Goal: Task Accomplishment & Management: Complete application form

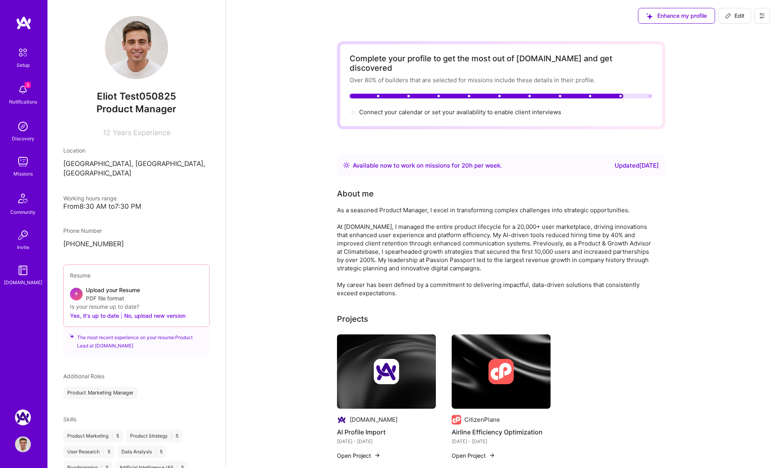
click at [763, 16] on icon at bounding box center [762, 16] width 6 height 6
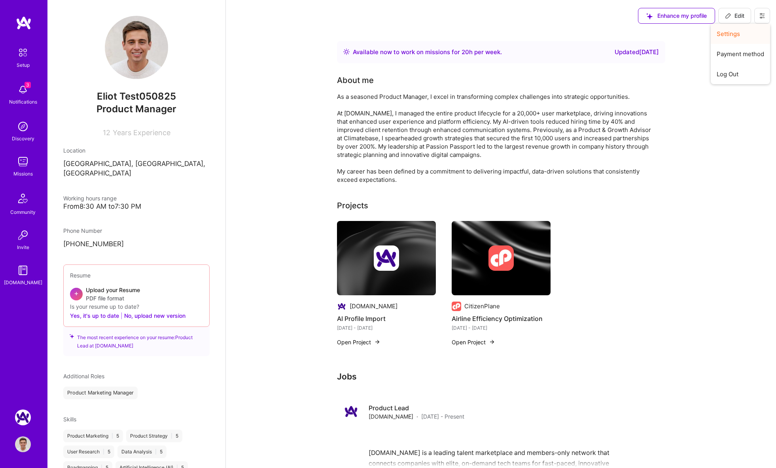
click at [747, 35] on button "Settings" at bounding box center [740, 34] width 59 height 20
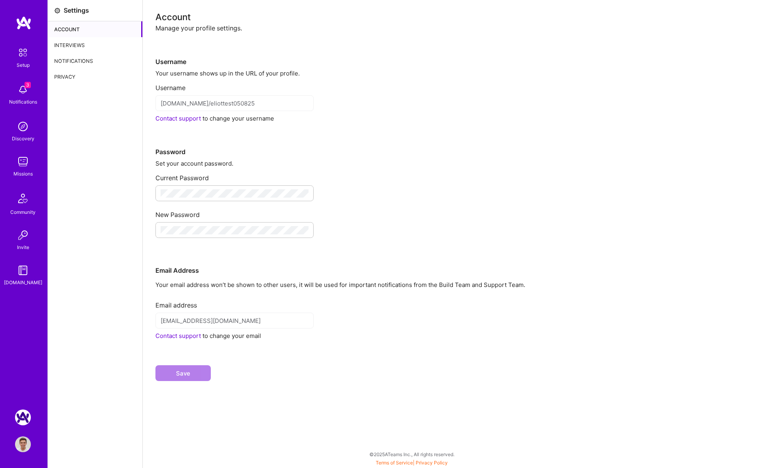
click at [93, 49] on div "Interviews" at bounding box center [95, 45] width 95 height 16
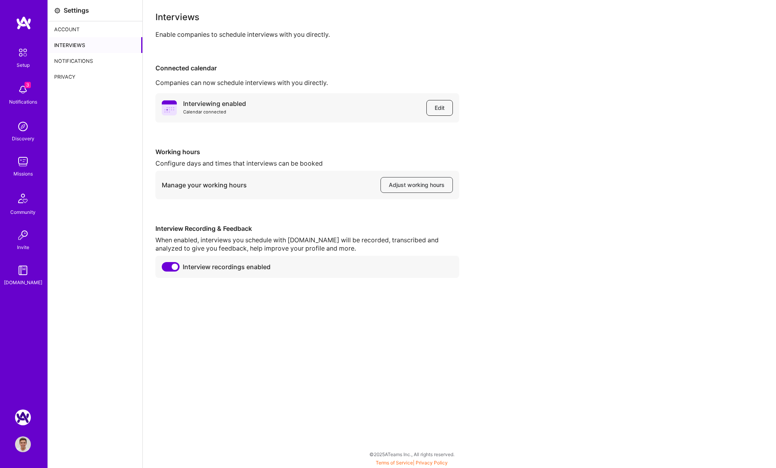
click at [436, 103] on button "Edit" at bounding box center [440, 108] width 27 height 16
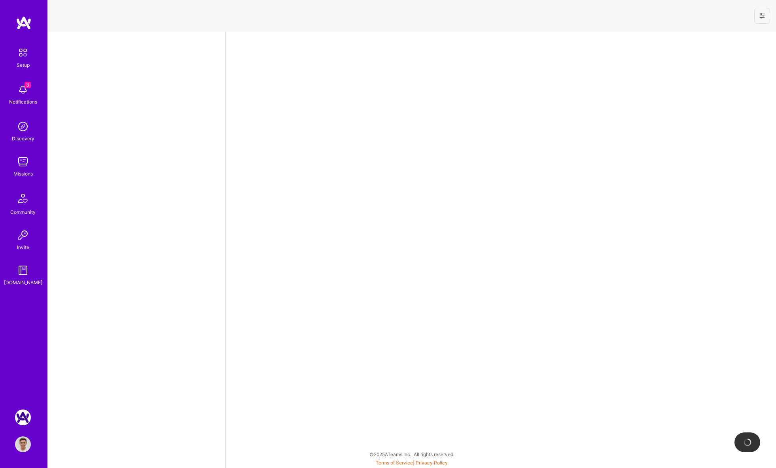
select select "US"
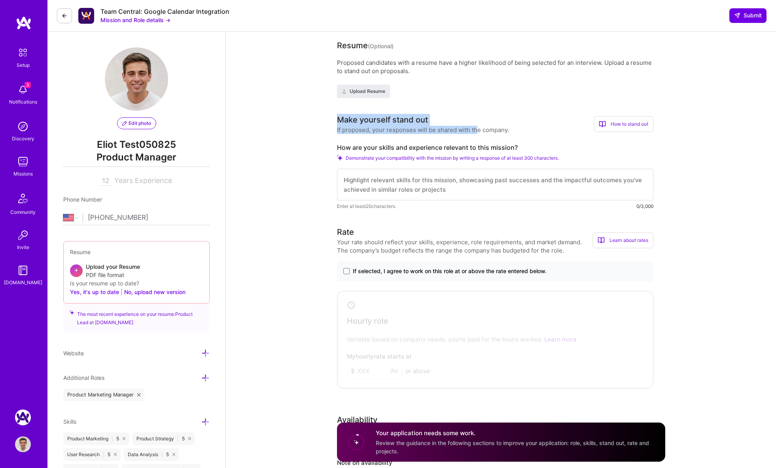
drag, startPoint x: 339, startPoint y: 114, endPoint x: 520, endPoint y: 127, distance: 181.7
click at [628, 118] on div "How to stand out" at bounding box center [624, 124] width 60 height 16
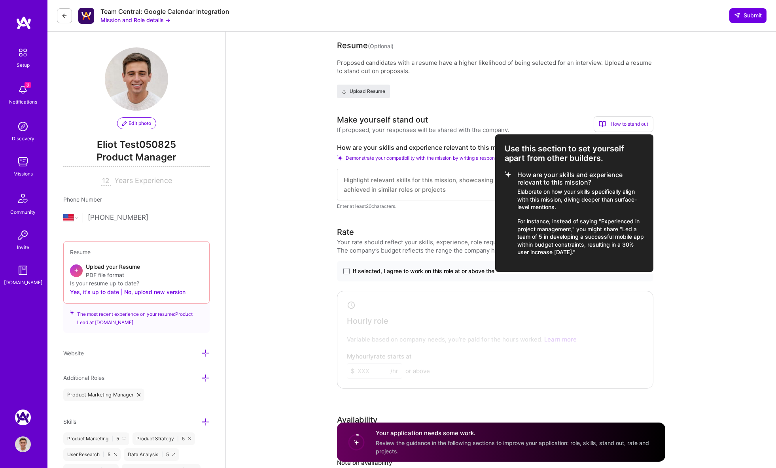
drag, startPoint x: 412, startPoint y: 176, endPoint x: 191, endPoint y: 127, distance: 225.9
click at [408, 174] on div at bounding box center [388, 234] width 776 height 468
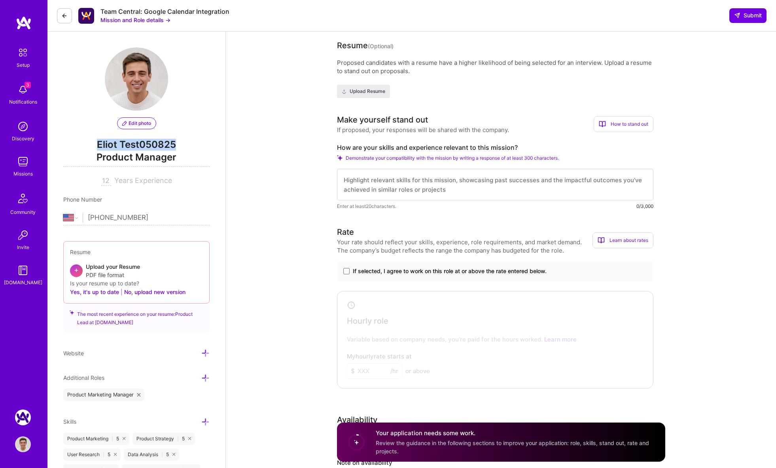
drag, startPoint x: 156, startPoint y: 145, endPoint x: 69, endPoint y: 146, distance: 87.4
copy span "Eliot Test050825"
drag, startPoint x: 451, startPoint y: 176, endPoint x: 446, endPoint y: 177, distance: 6.1
click at [449, 177] on textarea at bounding box center [495, 185] width 317 height 32
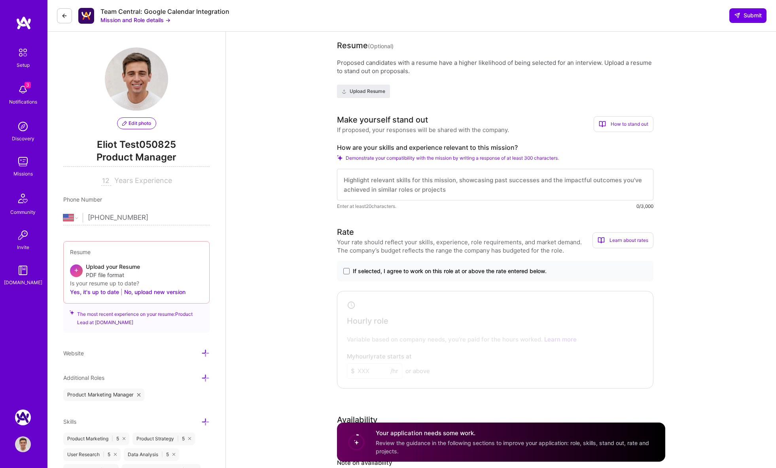
paste textarea "Eliot Test050825"
click at [633, 124] on div "How to stand out" at bounding box center [624, 124] width 60 height 16
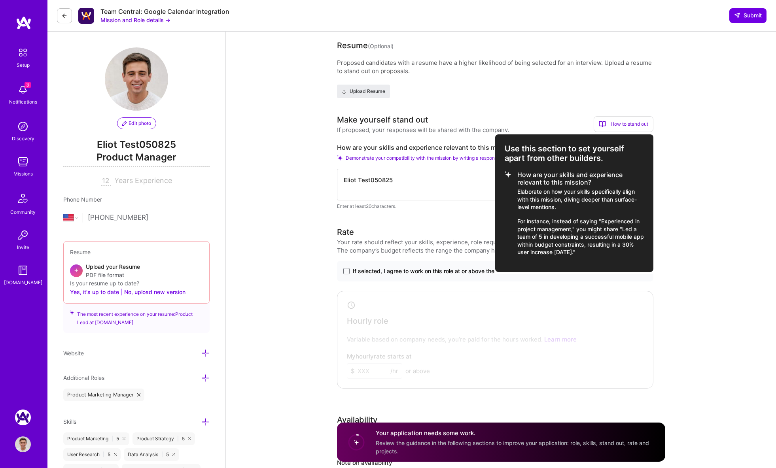
drag, startPoint x: 614, startPoint y: 252, endPoint x: 515, endPoint y: 178, distance: 124.6
click at [515, 177] on li "How are your skills and experience relevant to this mission? Elaborate on how y…" at bounding box center [574, 213] width 139 height 85
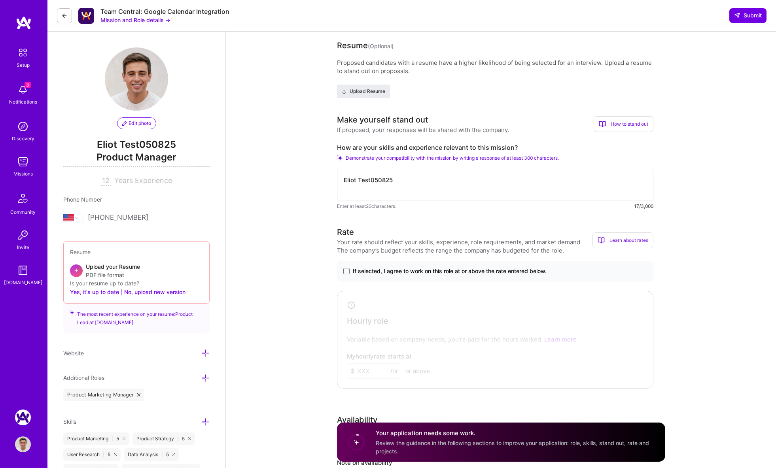
copy li "How are your skills and experience relevant to this mission? Elaborate on how y…"
click at [454, 177] on textarea "Eliot Test050825" at bounding box center [495, 185] width 317 height 32
paste textarea "How are your skills and experience relevant to this mission? Elaborate on how y…"
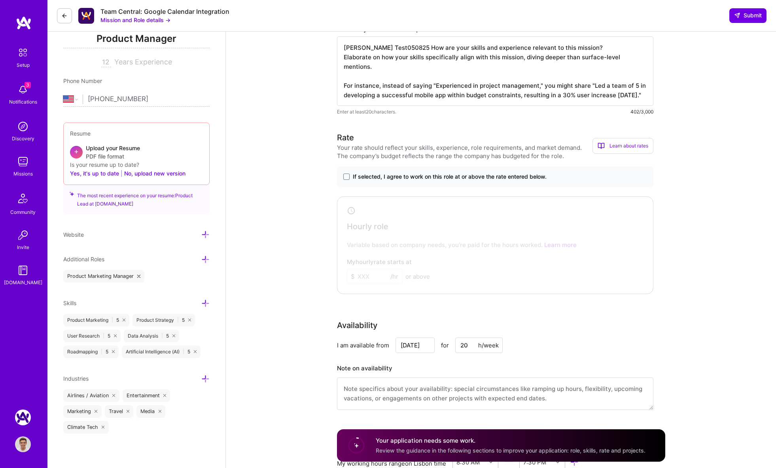
scroll to position [126, 0]
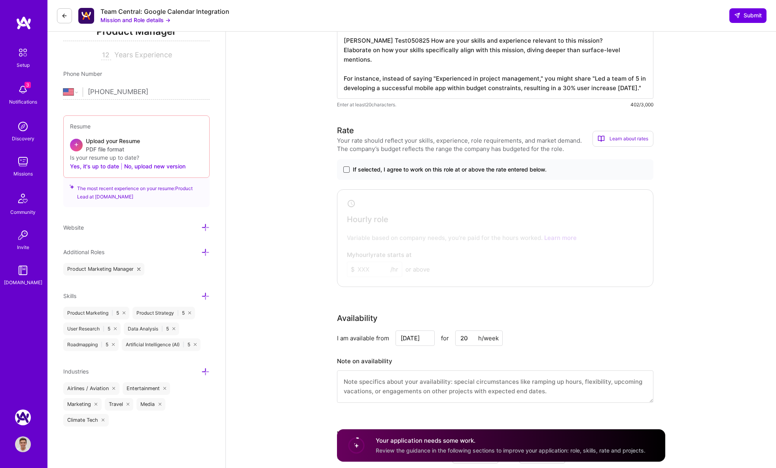
type textarea "Eliot Test050825 How are your skills and experience relevant to this mission? E…"
click at [348, 170] on span at bounding box center [346, 170] width 6 height 6
click at [0, 0] on input "If selected, I agree to work on this role at or above the rate entered below." at bounding box center [0, 0] width 0 height 0
click at [371, 268] on input at bounding box center [374, 269] width 55 height 15
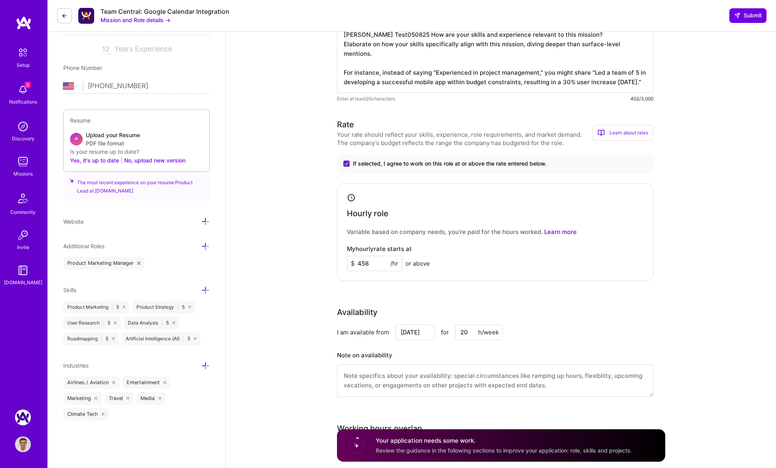
scroll to position [0, 0]
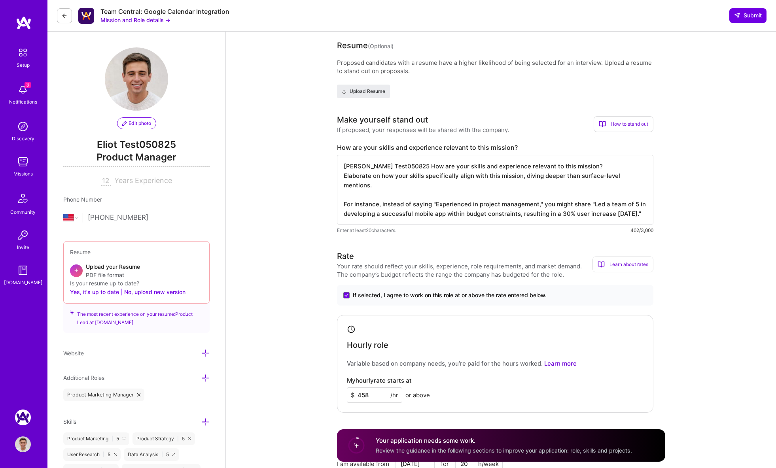
type input "458"
click at [100, 19] on button "Mission and Role details →" at bounding box center [135, 20] width 70 height 8
click at [57, 17] on button at bounding box center [64, 15] width 15 height 15
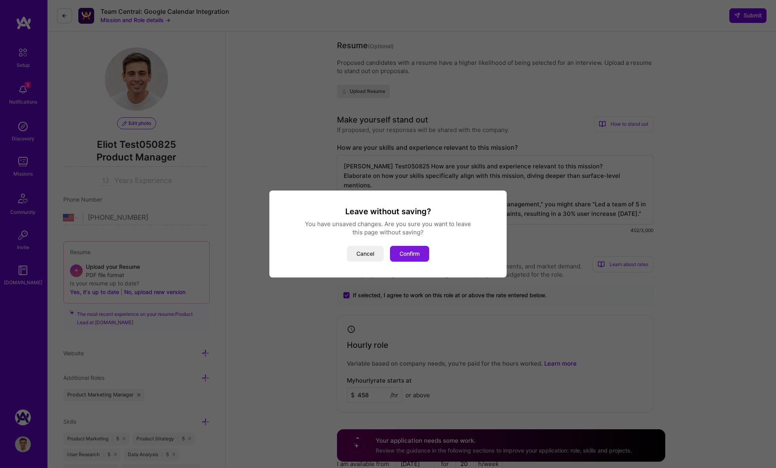
click at [409, 248] on button "Confirm" at bounding box center [409, 254] width 39 height 16
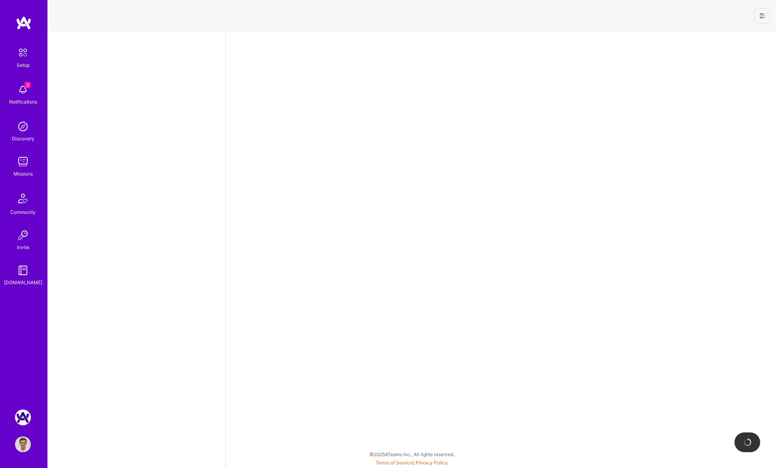
select select "US"
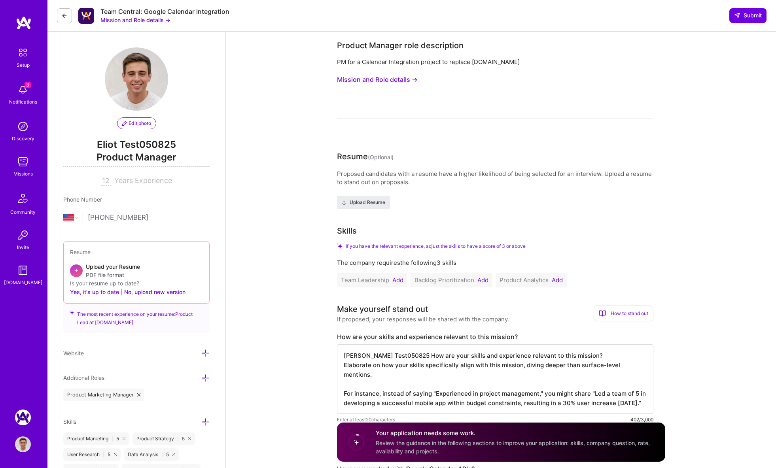
scroll to position [80, 0]
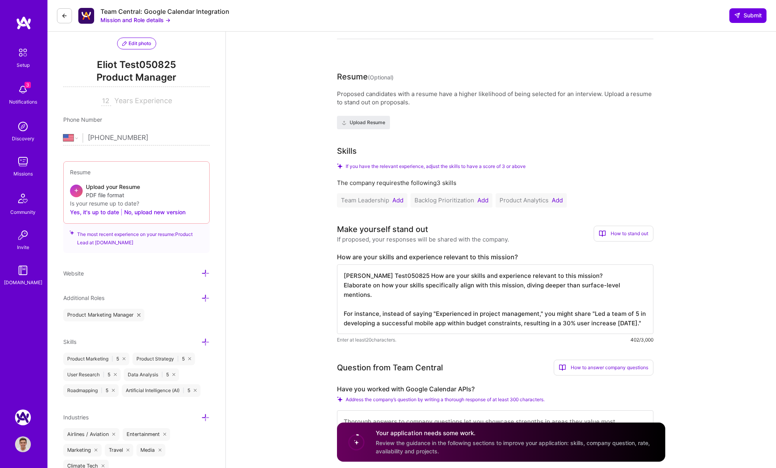
click at [399, 201] on button "Add" at bounding box center [397, 200] width 11 height 6
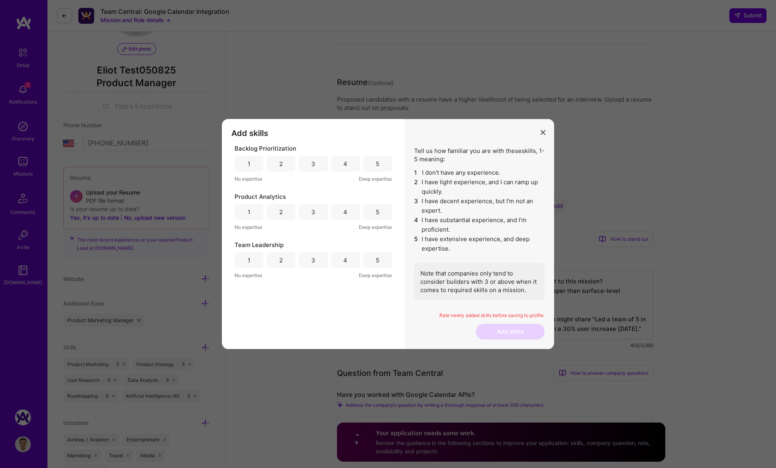
click at [385, 166] on div "5" at bounding box center [377, 164] width 29 height 16
drag, startPoint x: 379, startPoint y: 208, endPoint x: 380, endPoint y: 223, distance: 14.6
click at [379, 209] on div "5" at bounding box center [377, 212] width 29 height 16
drag, startPoint x: 380, startPoint y: 272, endPoint x: 389, endPoint y: 273, distance: 8.3
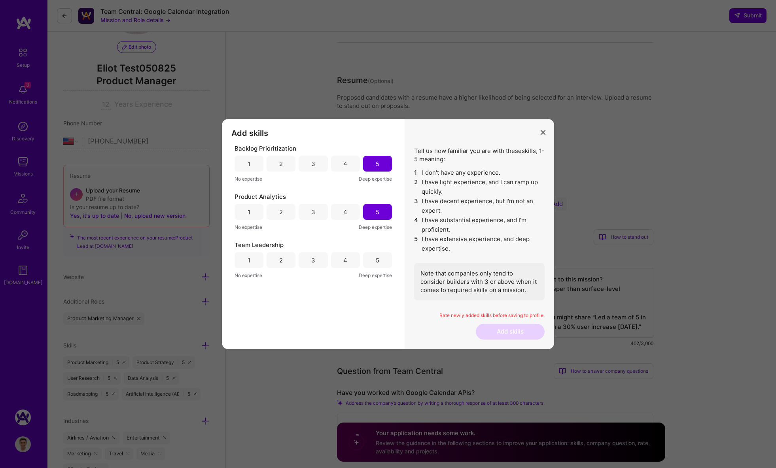
click at [380, 272] on span "Deep expertise" at bounding box center [375, 275] width 33 height 8
drag, startPoint x: 379, startPoint y: 259, endPoint x: 398, endPoint y: 276, distance: 26.1
click at [379, 260] on div "5" at bounding box center [378, 260] width 4 height 8
drag, startPoint x: 498, startPoint y: 330, endPoint x: 489, endPoint y: 326, distance: 10.3
click at [498, 329] on button "Add skills" at bounding box center [510, 332] width 69 height 16
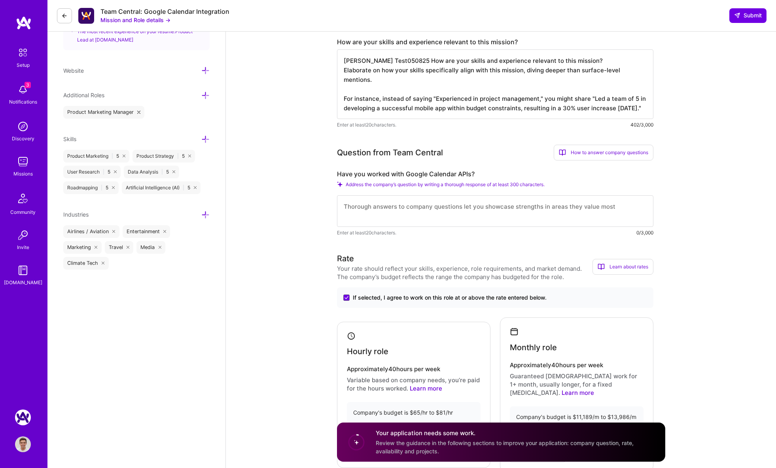
scroll to position [290, 0]
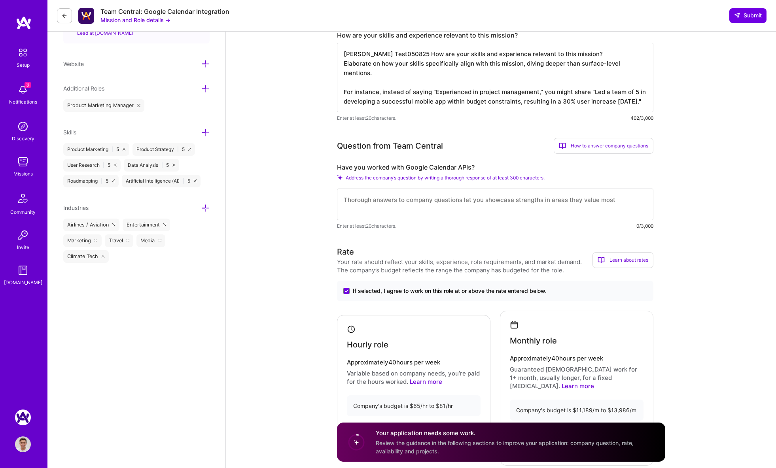
click at [424, 202] on textarea at bounding box center [495, 205] width 317 height 32
paste textarea "https://platform.a.team/mission/689c9db53dae364f4476ab8b"
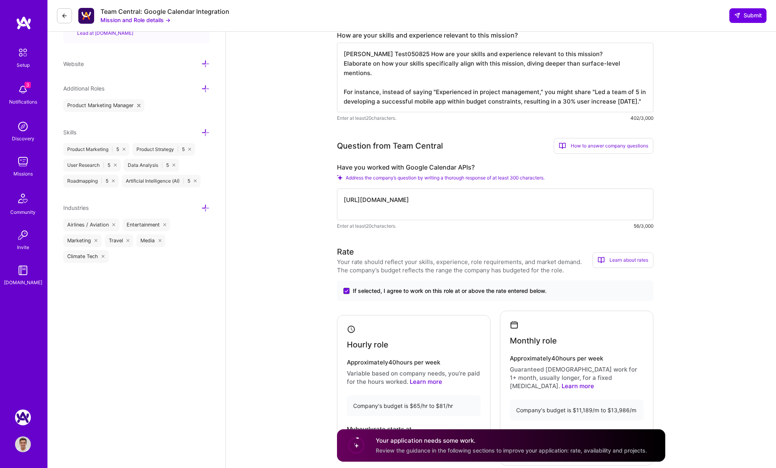
paste textarea "https://platform.a.team/mission/689c9db53dae364f4476ab8b"
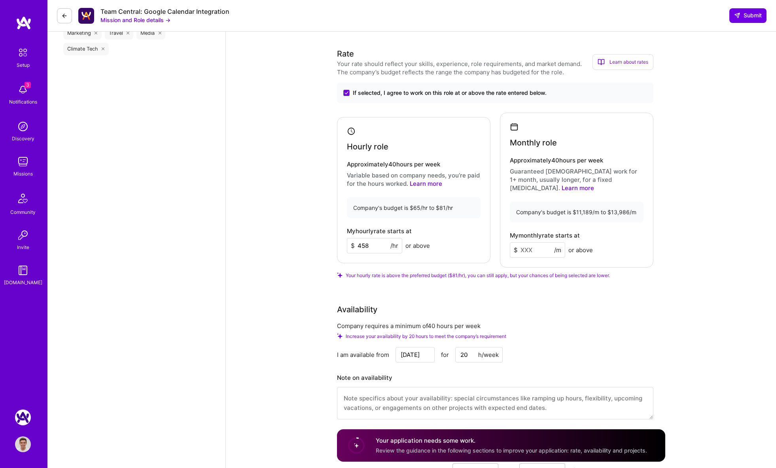
scroll to position [506, 0]
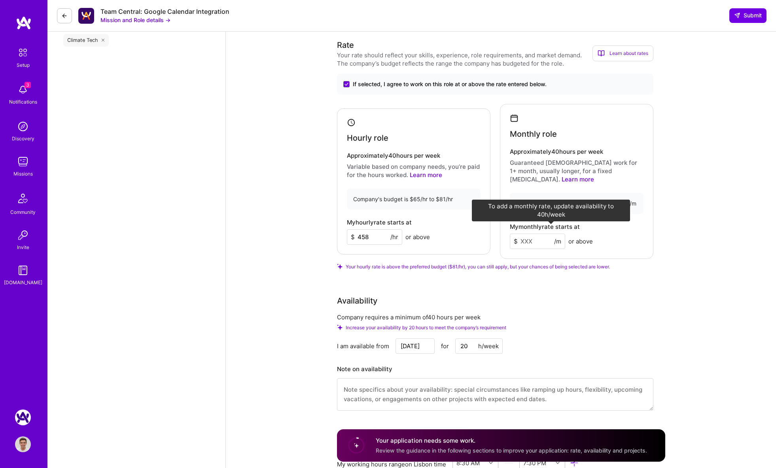
type textarea "https://platform.a.team/mission/689c9db53dae364f4476ab8bhttps://platform.a.team…"
drag, startPoint x: 472, startPoint y: 337, endPoint x: 451, endPoint y: 336, distance: 20.6
click at [451, 339] on div "Aug 27 for 20 h/week" at bounding box center [449, 346] width 107 height 15
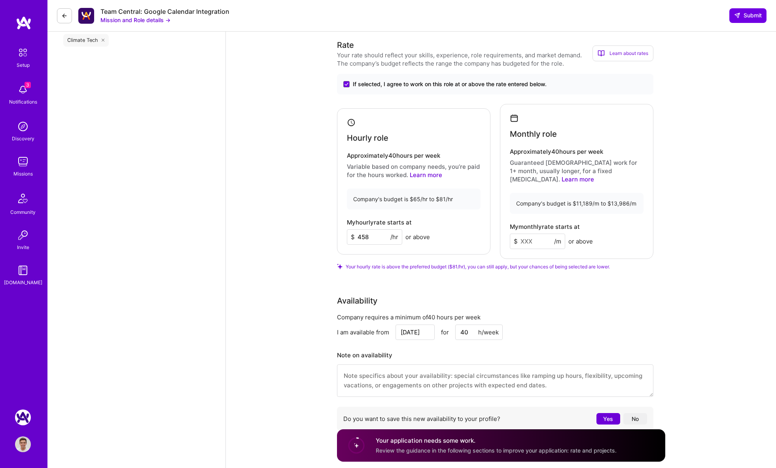
type input "40"
click at [531, 234] on input at bounding box center [537, 241] width 55 height 15
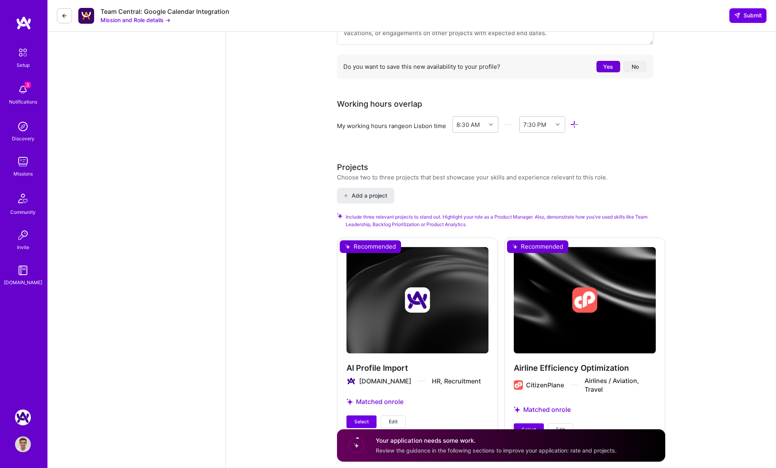
scroll to position [890, 0]
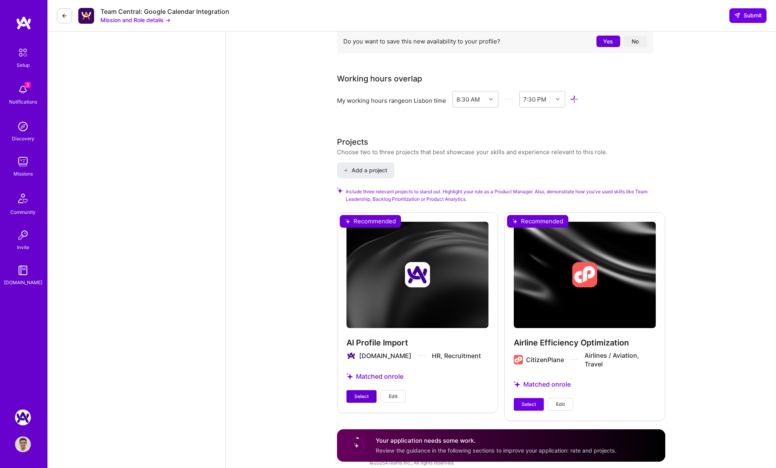
type input "50055"
click at [363, 391] on button "Select" at bounding box center [362, 397] width 30 height 13
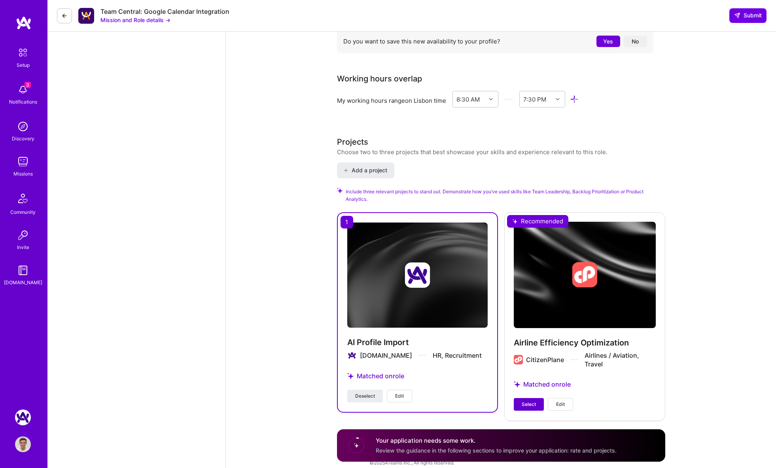
click at [519, 398] on button "Select" at bounding box center [529, 404] width 30 height 13
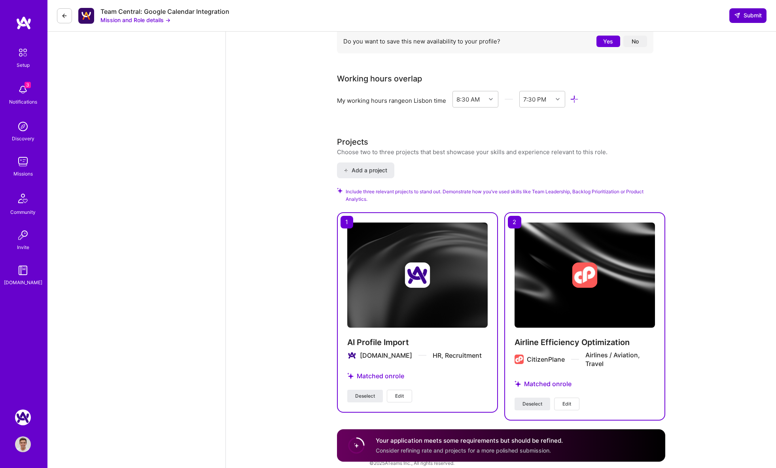
click at [756, 16] on span "Submit" at bounding box center [748, 15] width 28 height 8
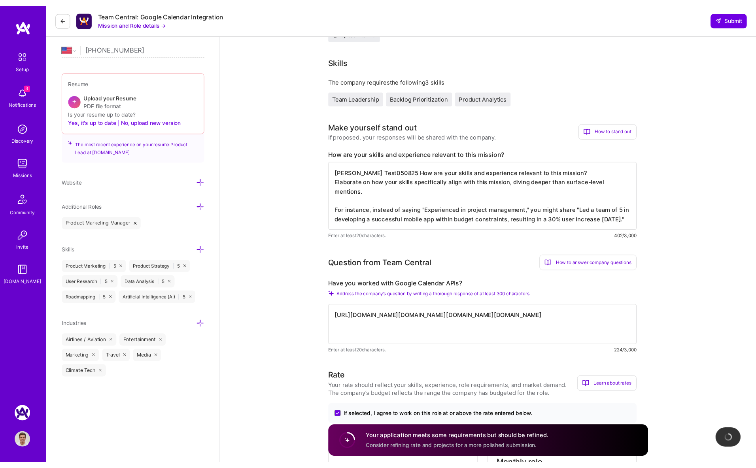
scroll to position [0, 0]
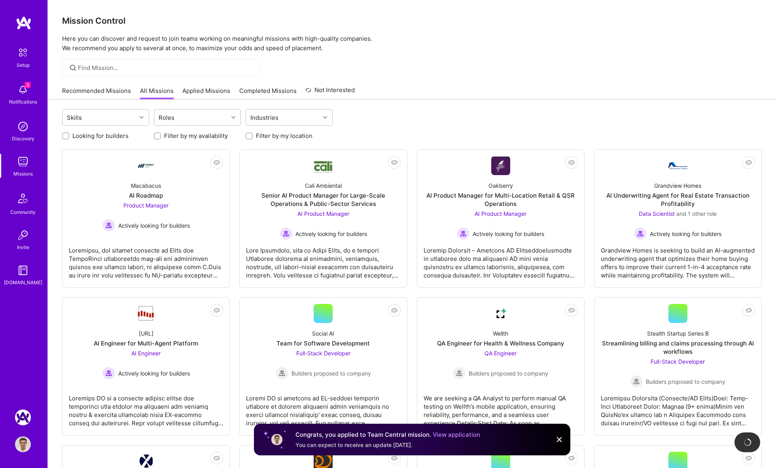
click at [25, 441] on img at bounding box center [23, 445] width 16 height 16
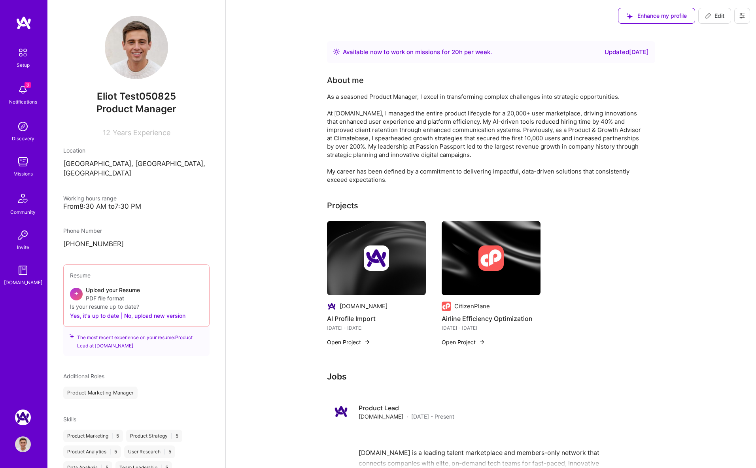
drag, startPoint x: 743, startPoint y: 17, endPoint x: 732, endPoint y: 23, distance: 12.2
click at [743, 17] on icon at bounding box center [742, 16] width 6 height 6
click at [709, 39] on button "Settings" at bounding box center [720, 34] width 59 height 20
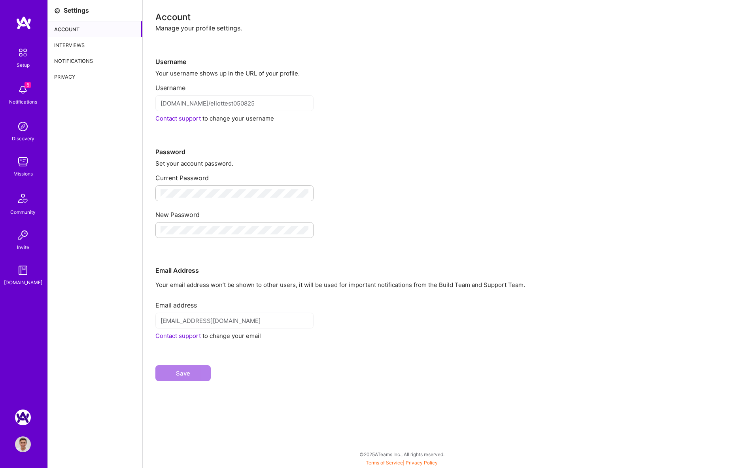
click at [85, 42] on div "Interviews" at bounding box center [95, 45] width 95 height 16
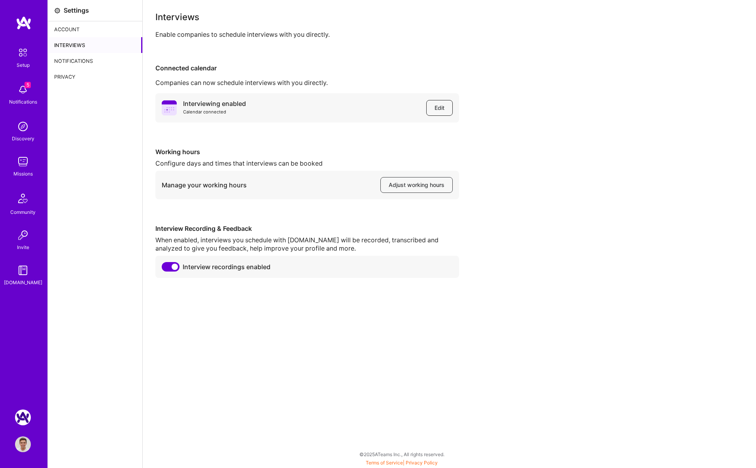
click at [438, 109] on span "Edit" at bounding box center [440, 108] width 10 height 8
click at [19, 446] on img at bounding box center [23, 445] width 16 height 16
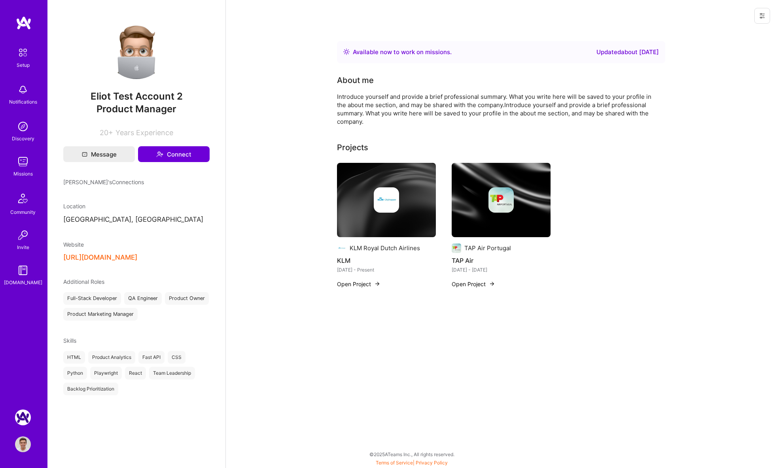
click at [762, 19] on icon at bounding box center [762, 16] width 6 height 6
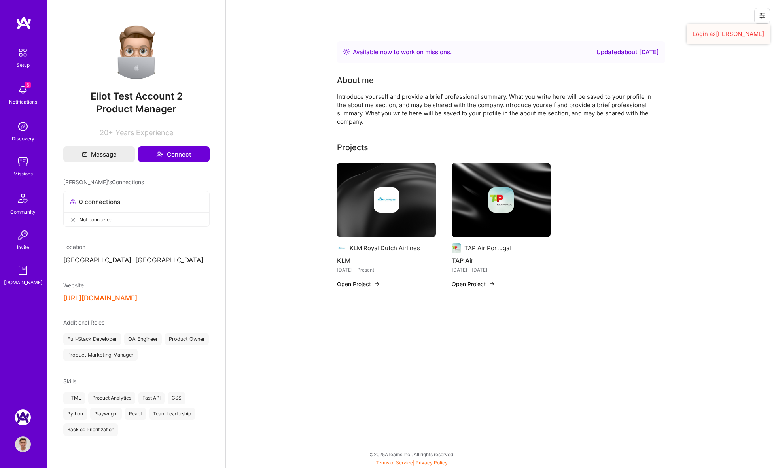
click at [756, 31] on button "Login as Eliot" at bounding box center [728, 34] width 83 height 20
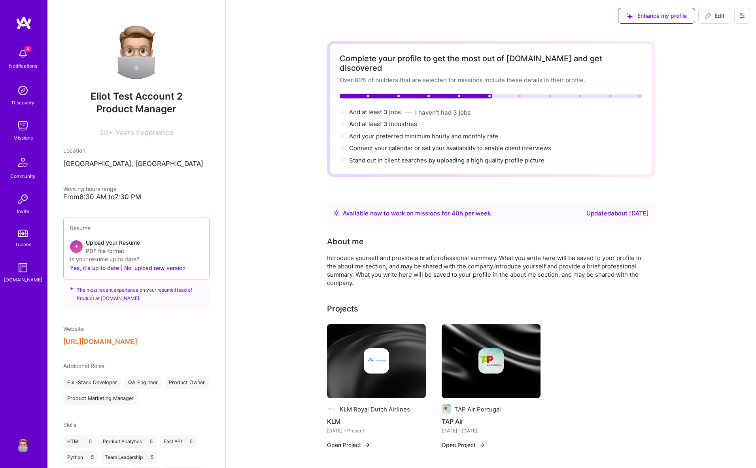
click at [744, 13] on icon at bounding box center [742, 16] width 6 height 6
